Goal: Transaction & Acquisition: Purchase product/service

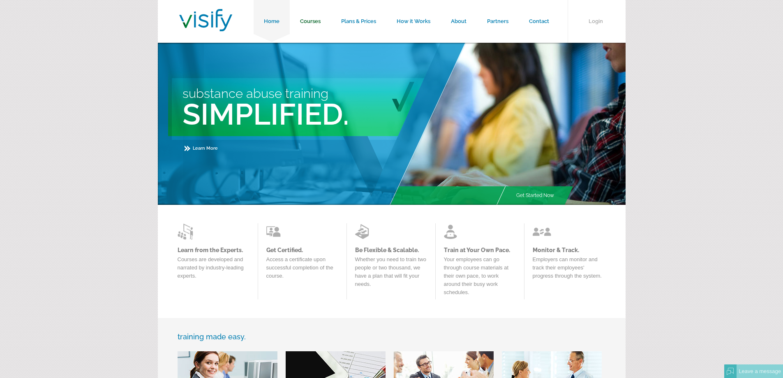
click at [310, 21] on link "Courses" at bounding box center [310, 21] width 41 height 43
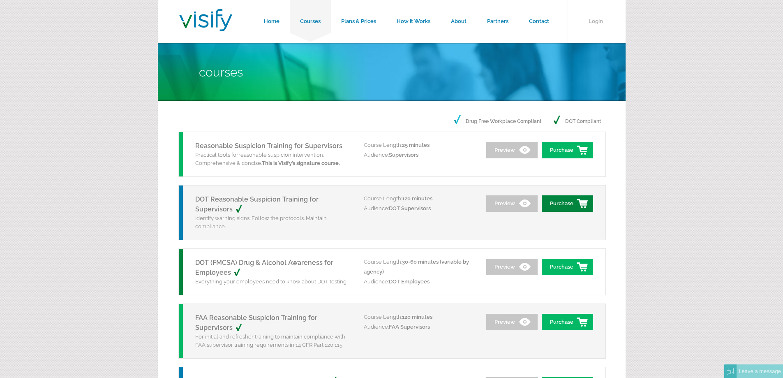
click at [568, 204] on link "Purchase" at bounding box center [567, 203] width 51 height 16
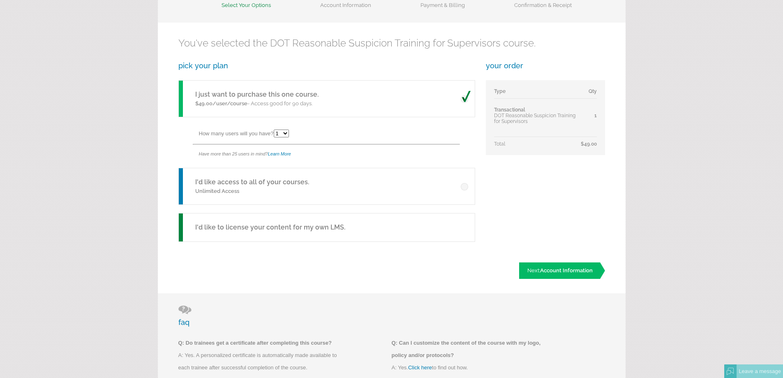
scroll to position [123, 0]
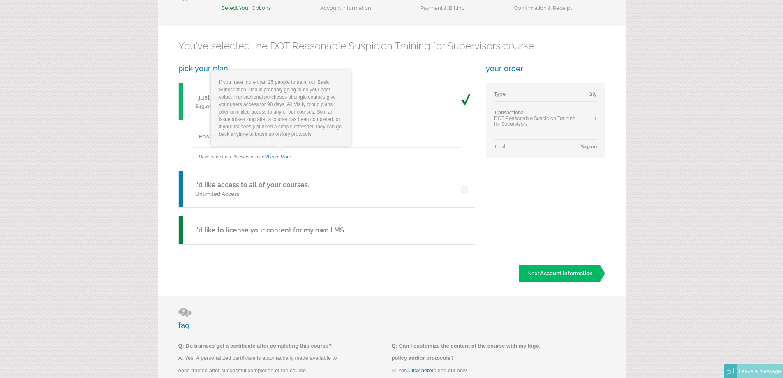
click at [282, 159] on div "Have more than 25 users in mind? Learn More" at bounding box center [336, 157] width 275 height 18
click at [282, 158] on link "Learn More" at bounding box center [279, 156] width 23 height 5
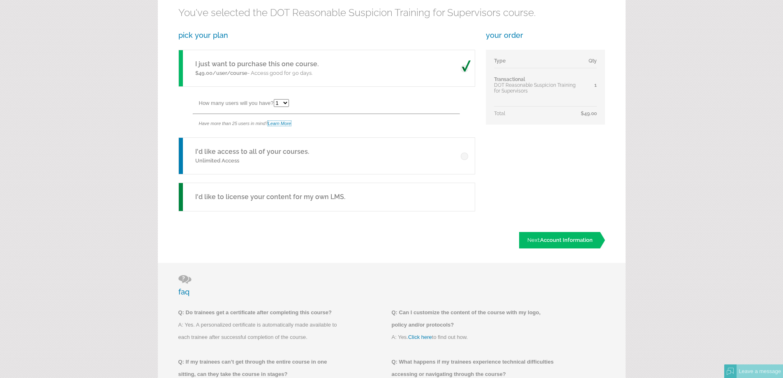
scroll to position [123, 0]
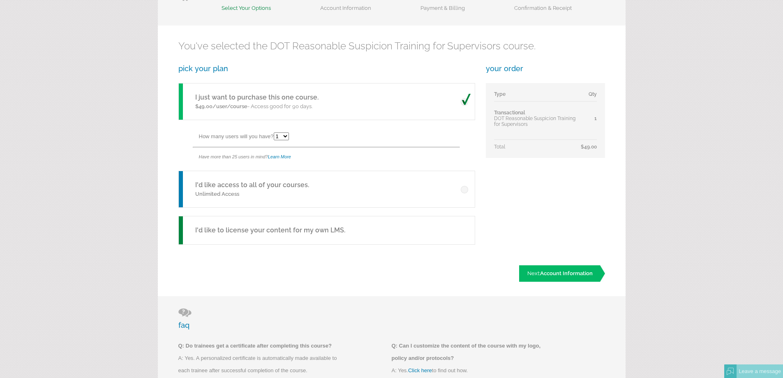
click at [326, 157] on div "Have more than 25 users in mind? Learn More" at bounding box center [336, 157] width 275 height 18
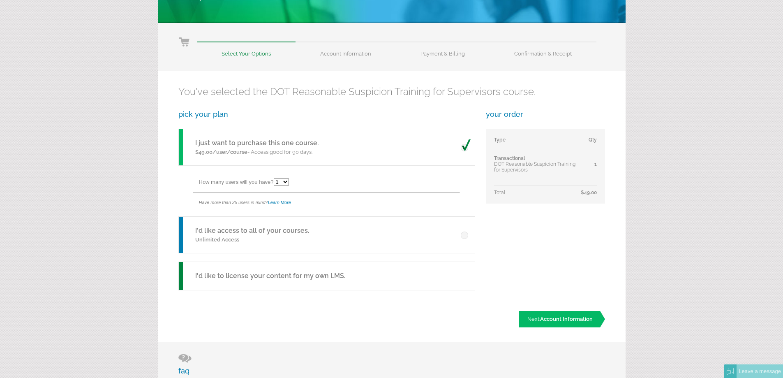
scroll to position [0, 0]
